Goal: Task Accomplishment & Management: Complete application form

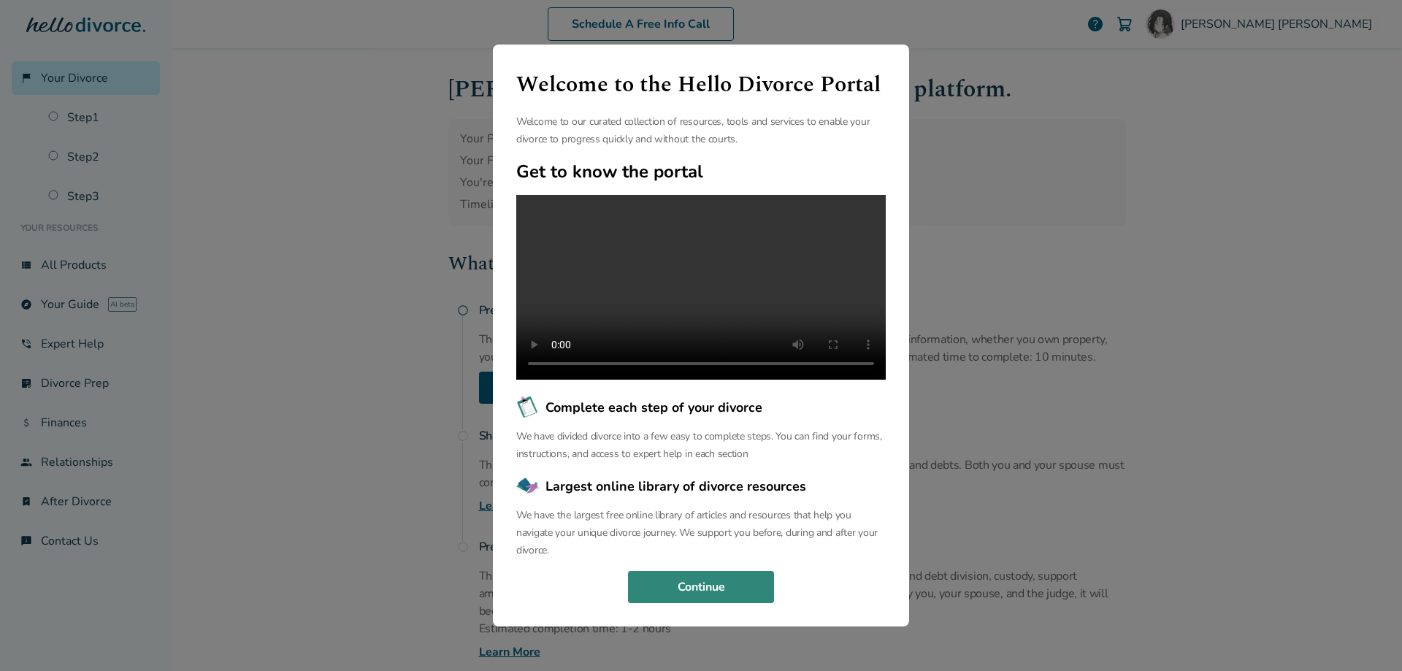
click at [754, 601] on button "Continue" at bounding box center [701, 587] width 146 height 32
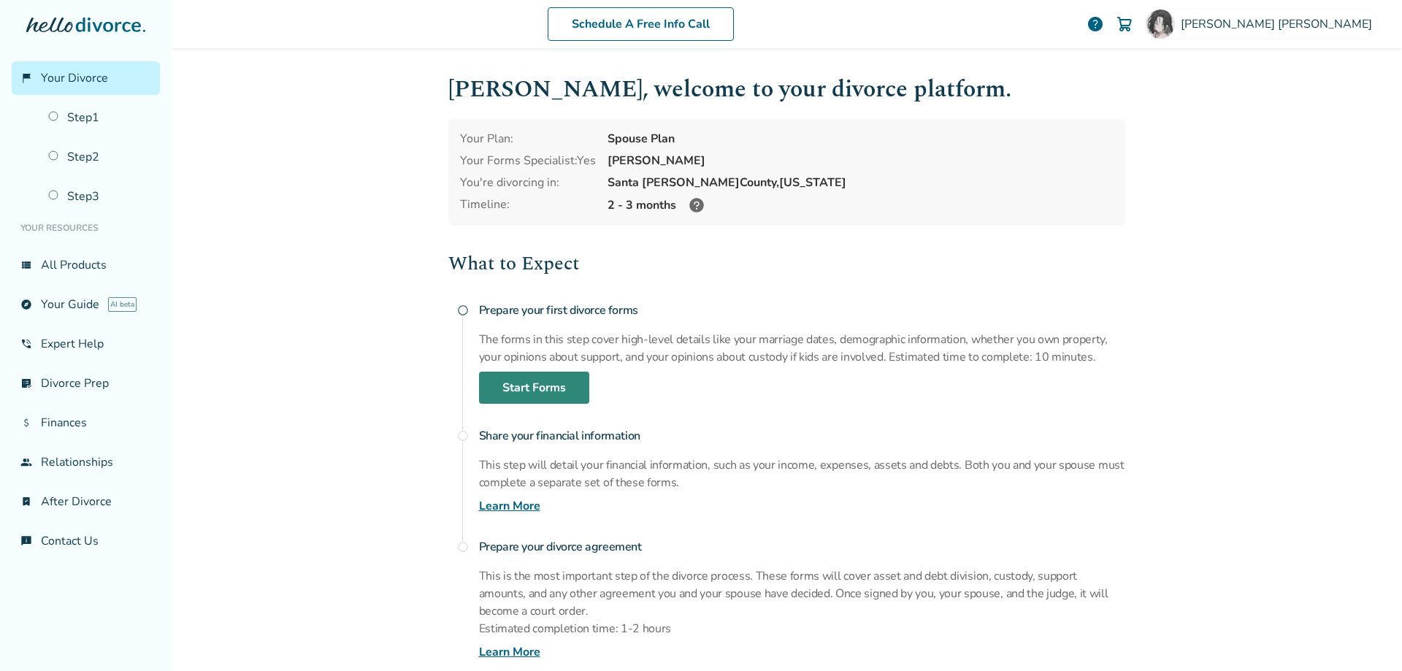
click at [540, 389] on link "Start Forms" at bounding box center [534, 388] width 110 height 32
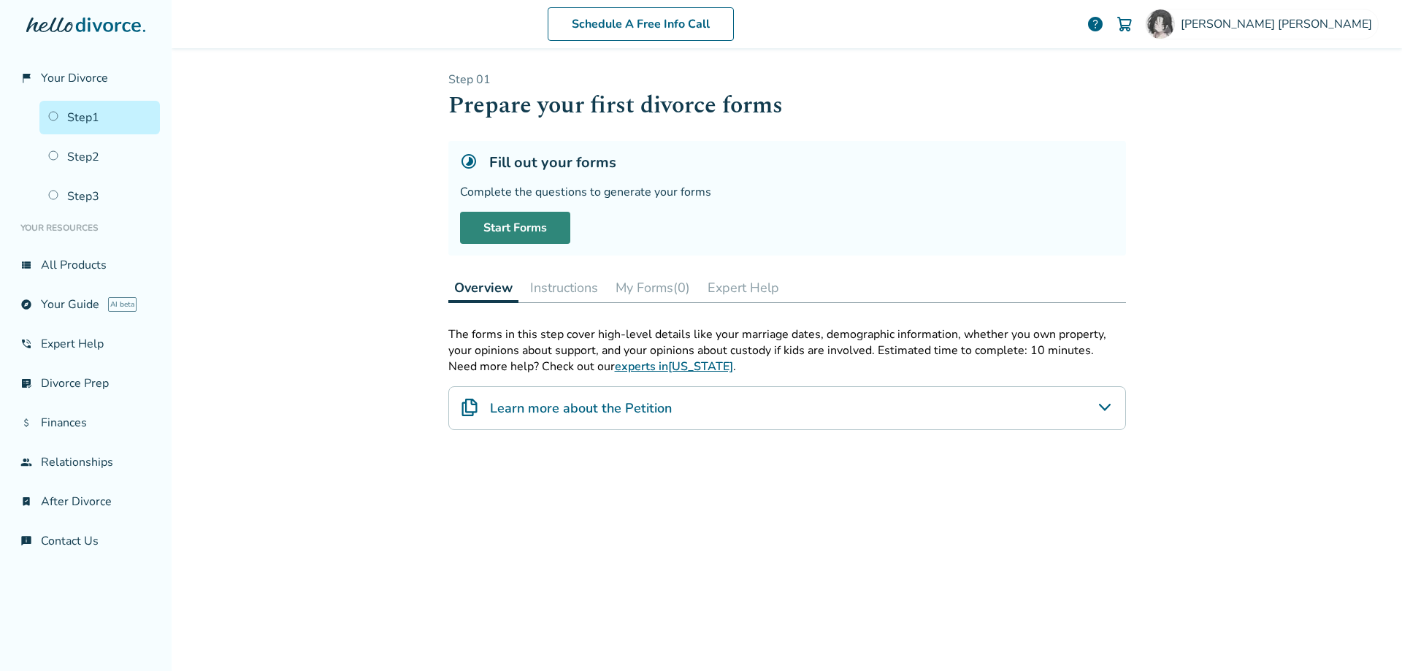
click at [513, 225] on link "Start Forms" at bounding box center [515, 228] width 110 height 32
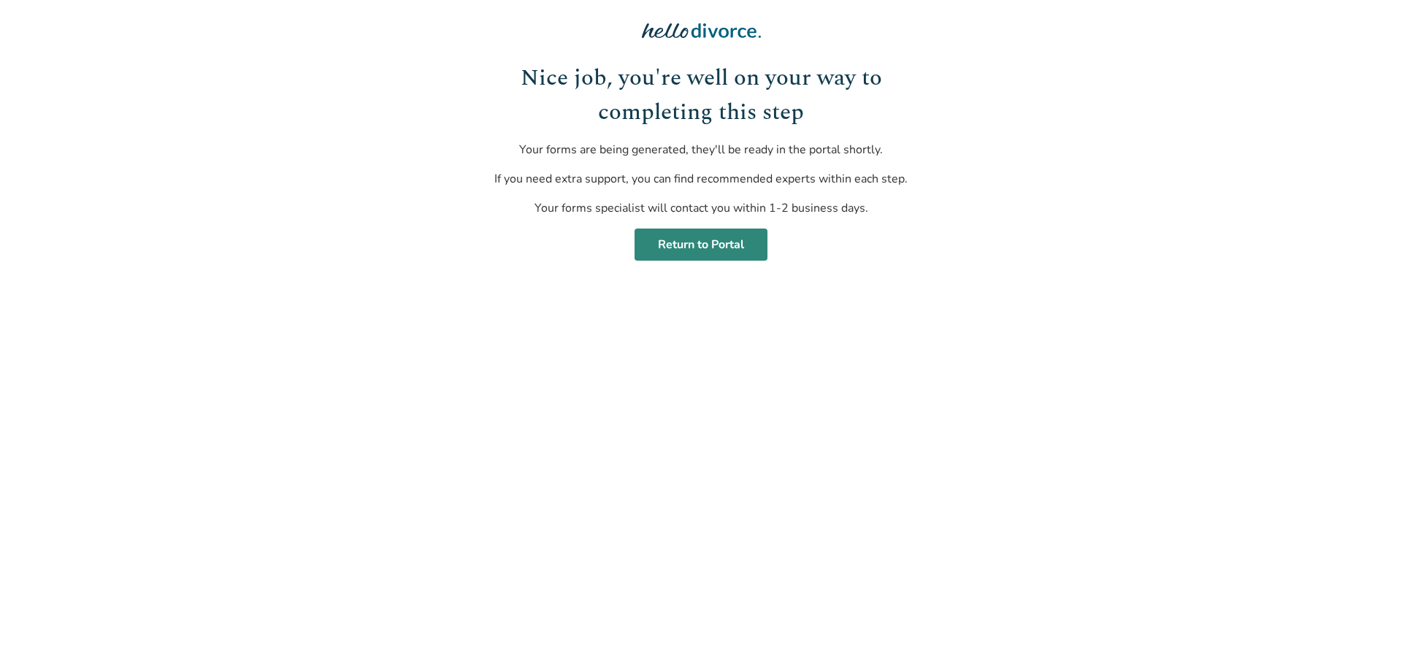
click at [704, 247] on link "Return to Portal" at bounding box center [701, 245] width 133 height 32
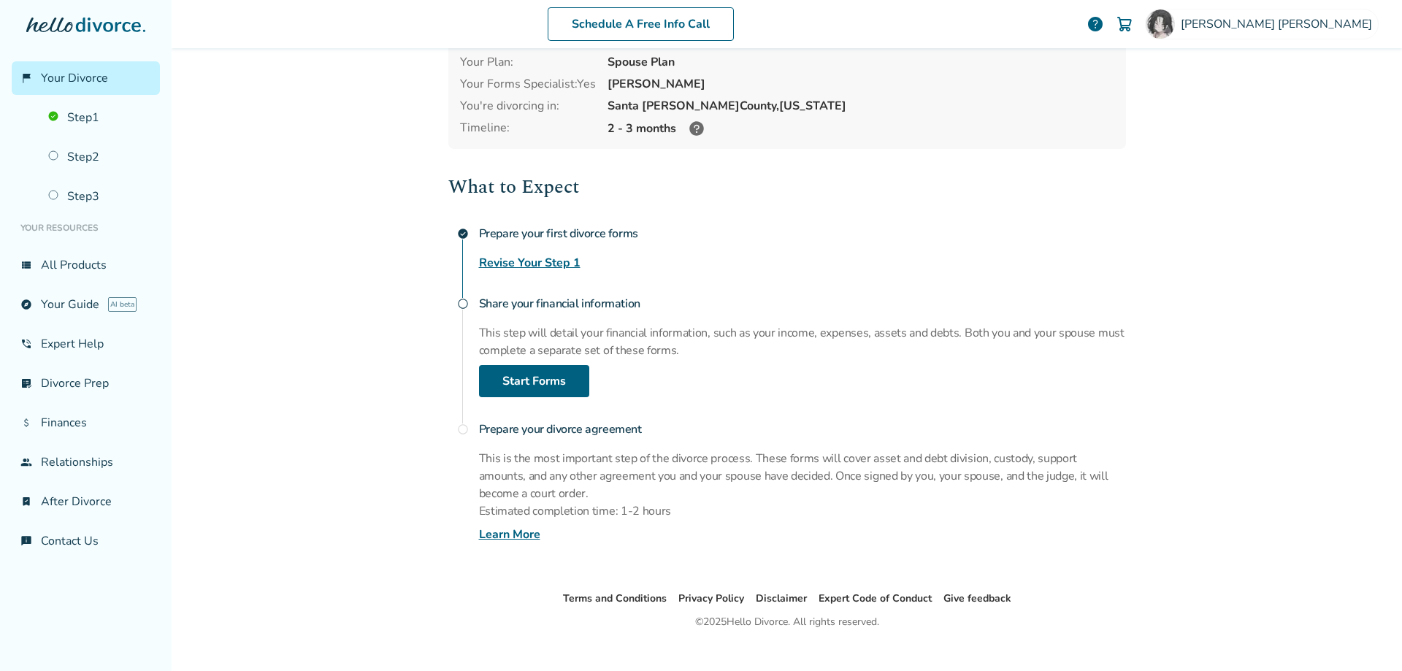
scroll to position [96, 0]
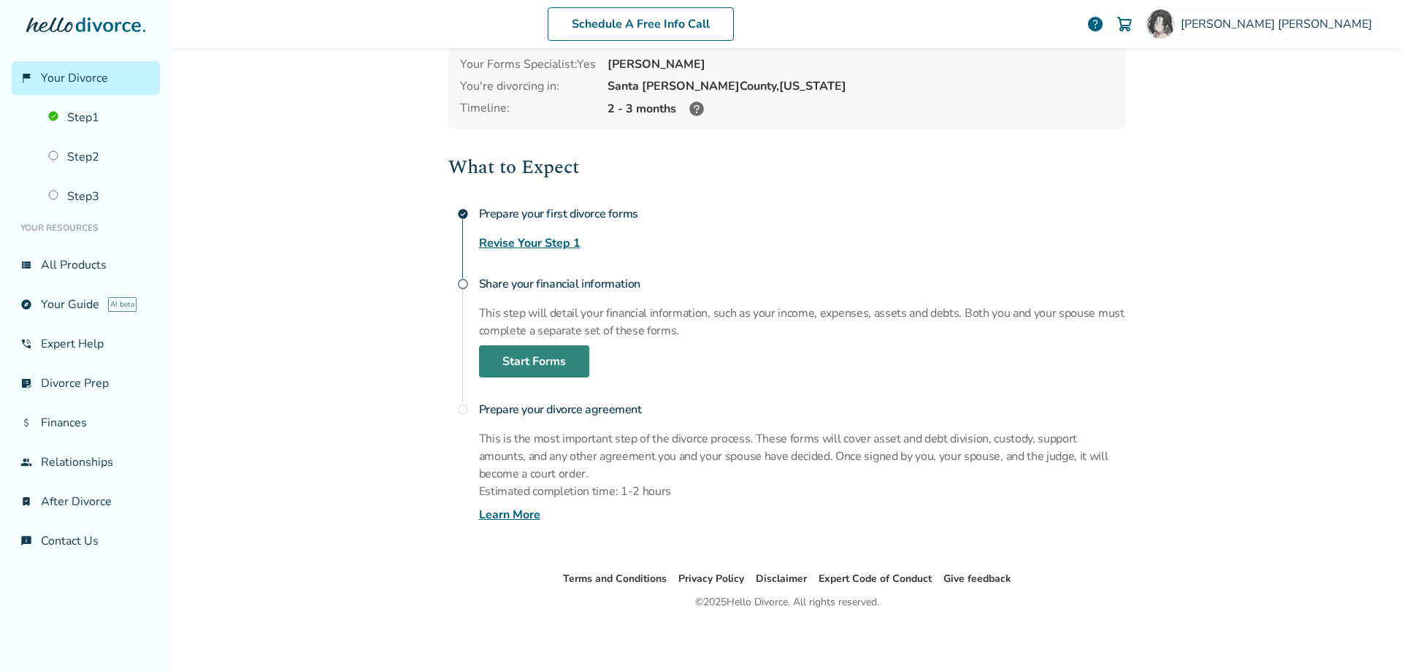
click at [524, 363] on link "Start Forms" at bounding box center [534, 361] width 110 height 32
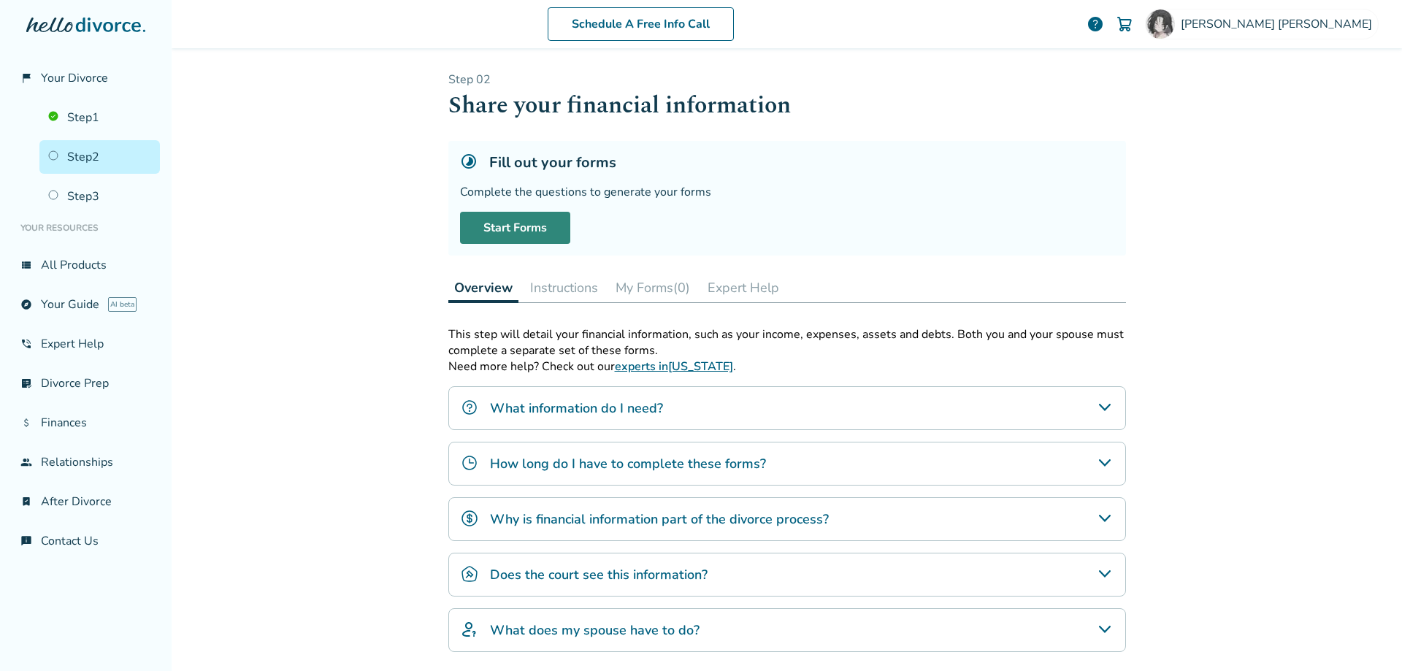
click at [526, 232] on link "Start Forms" at bounding box center [515, 228] width 110 height 32
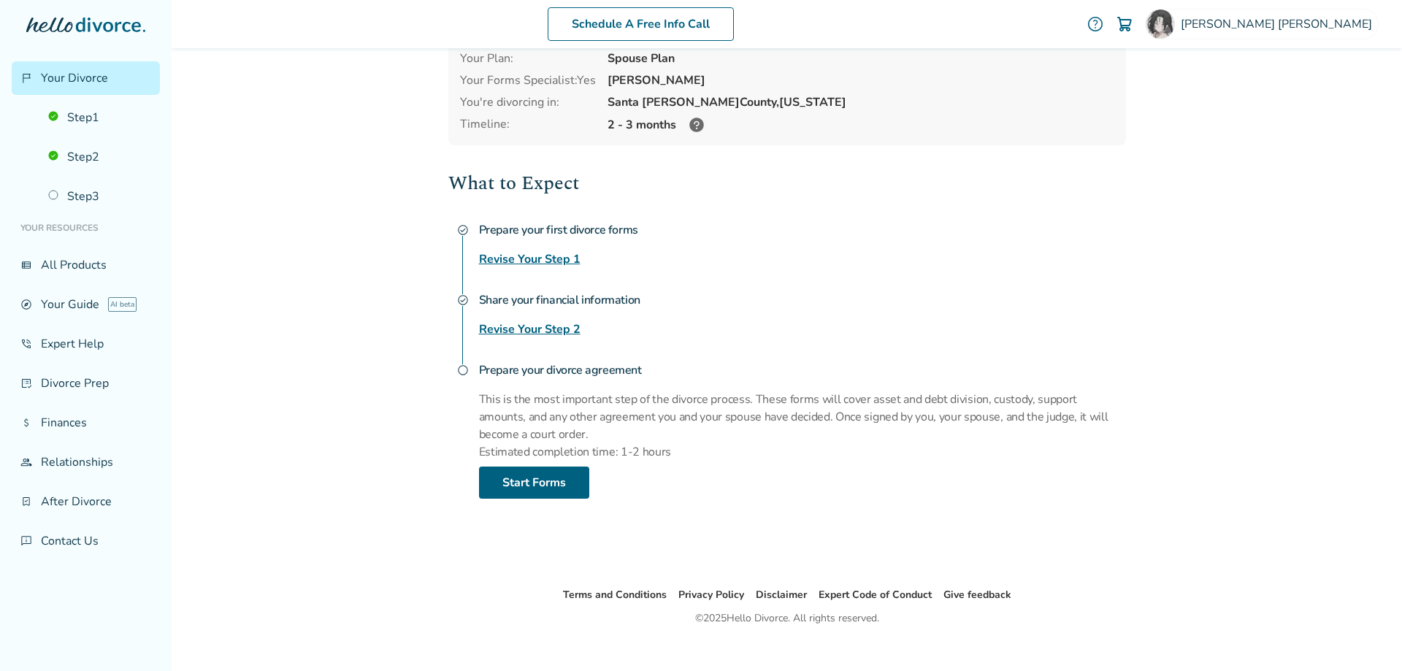
scroll to position [98, 0]
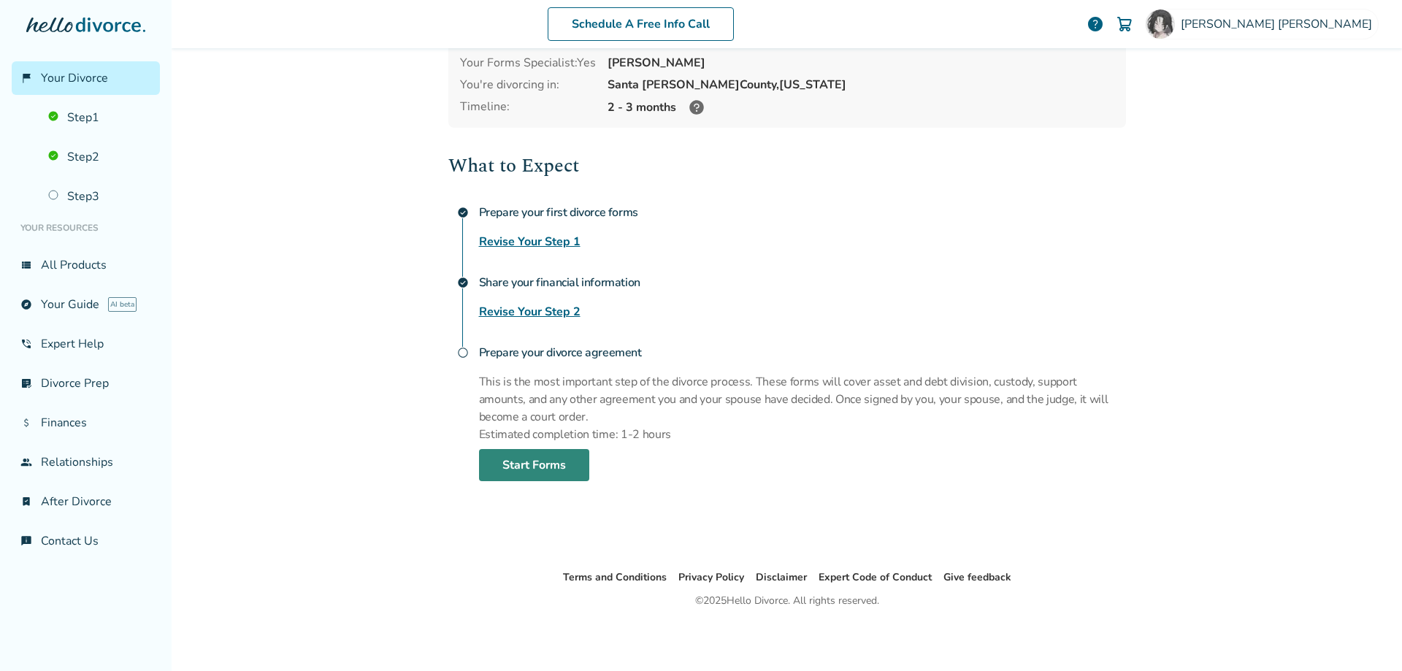
click at [536, 462] on link "Start Forms" at bounding box center [534, 465] width 110 height 32
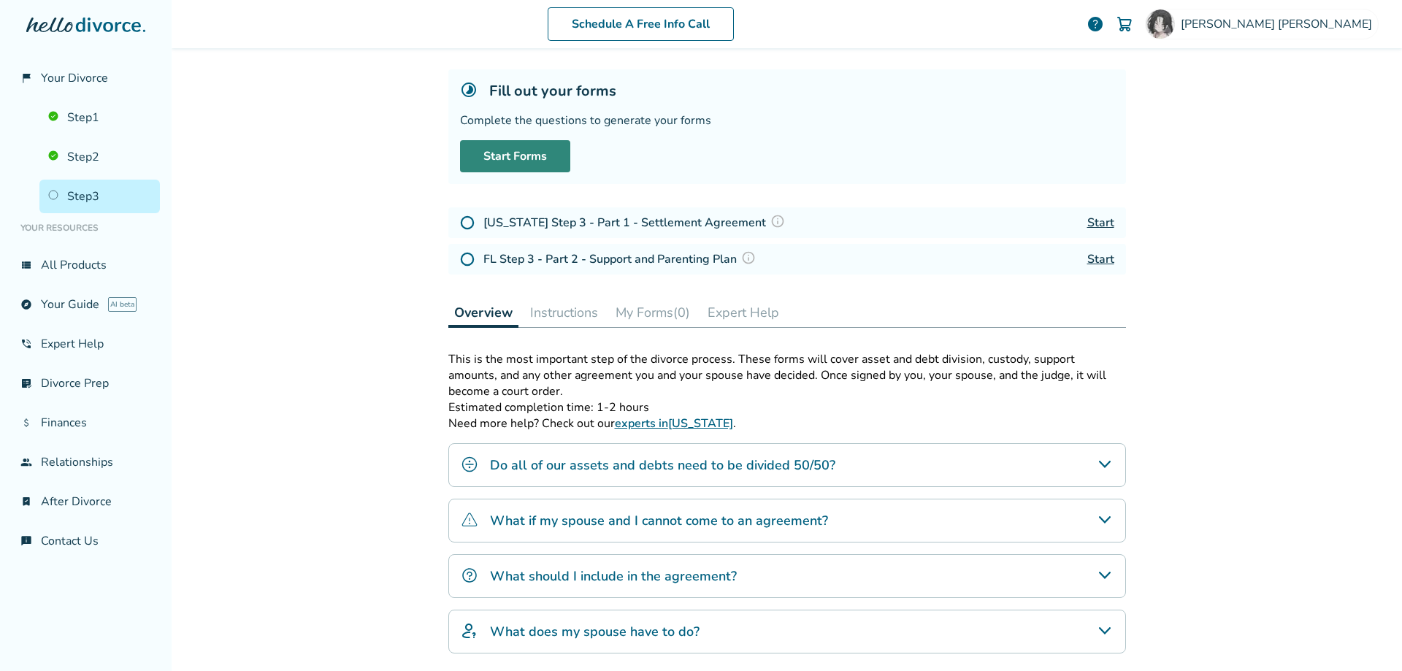
click at [515, 153] on link "Start Forms" at bounding box center [515, 156] width 110 height 32
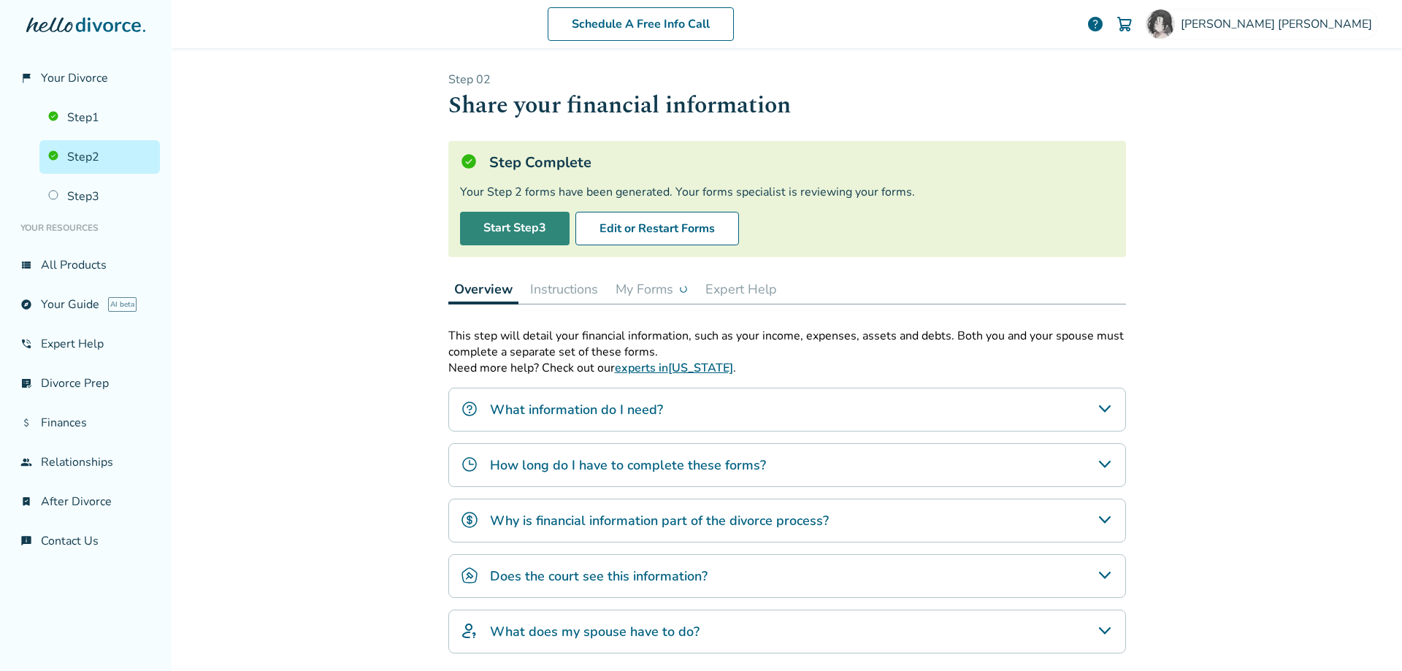
click at [519, 229] on link "Start Step 3" at bounding box center [515, 229] width 110 height 34
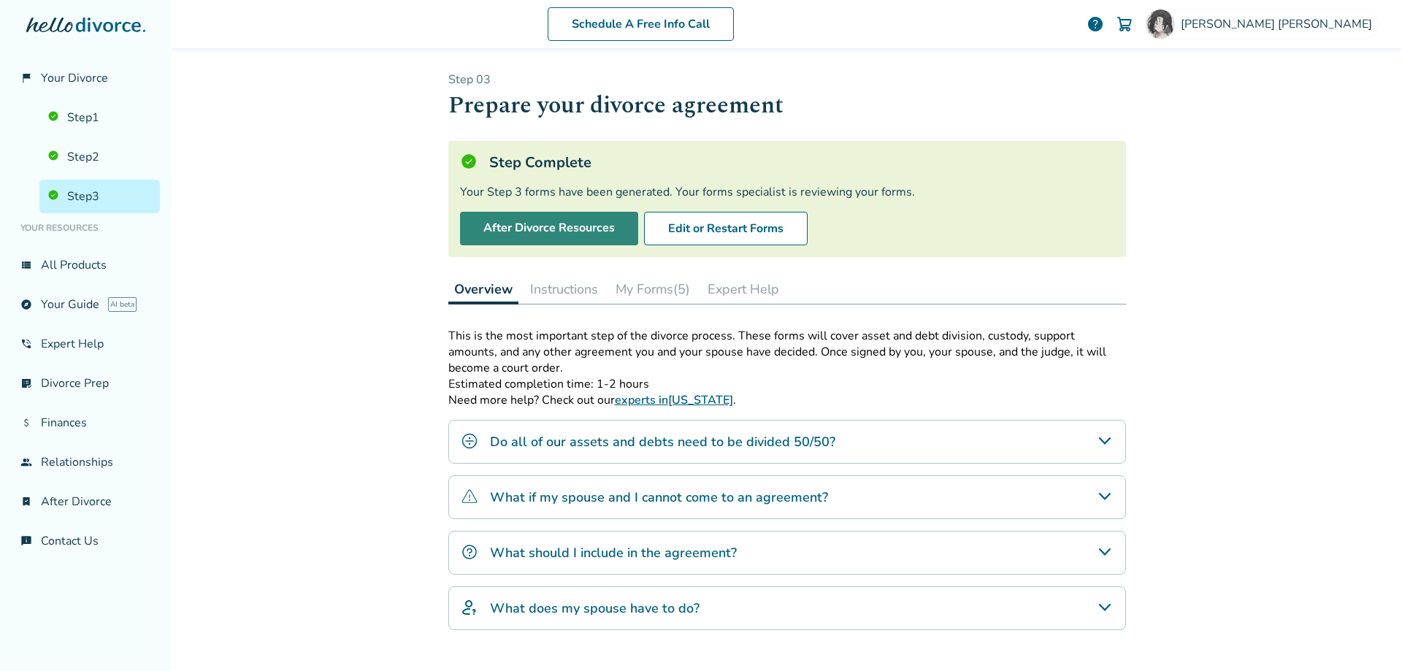
click at [551, 239] on link "After Divorce Resources" at bounding box center [549, 229] width 178 height 34
